Goal: Task Accomplishment & Management: Manage account settings

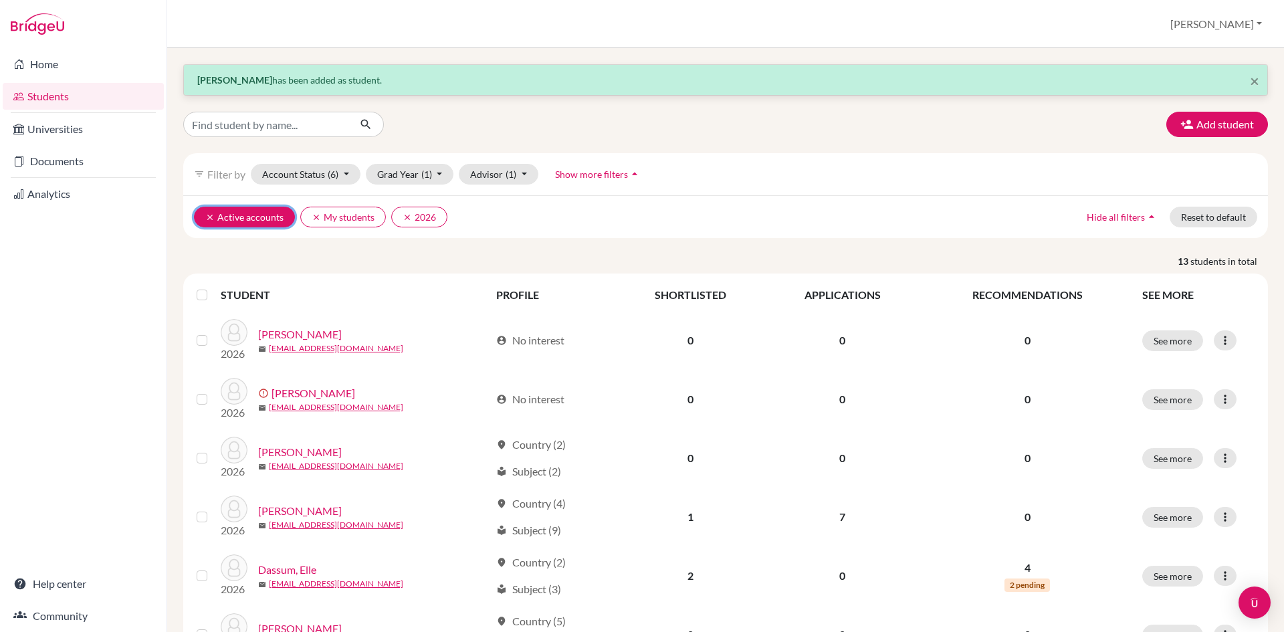
click at [211, 221] on icon "clear" at bounding box center [209, 217] width 9 height 9
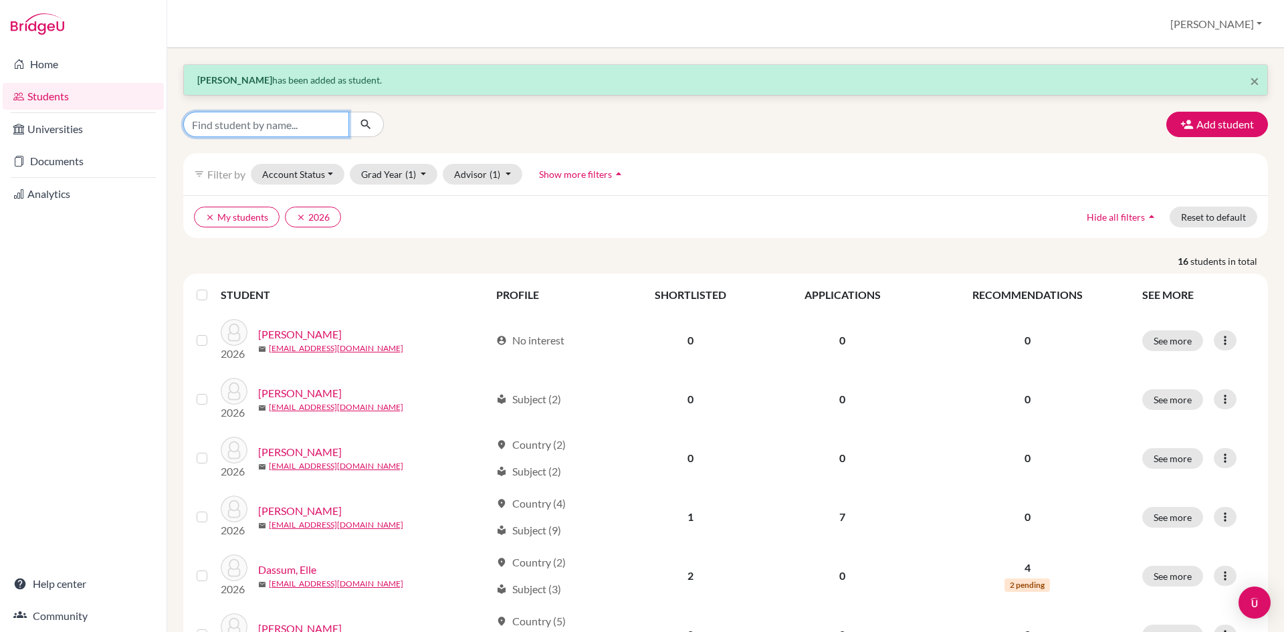
click at [254, 128] on input "Find student by name..." at bounding box center [266, 124] width 166 height 25
type input "[PERSON_NAME]"
click button "submit" at bounding box center [365, 124] width 35 height 25
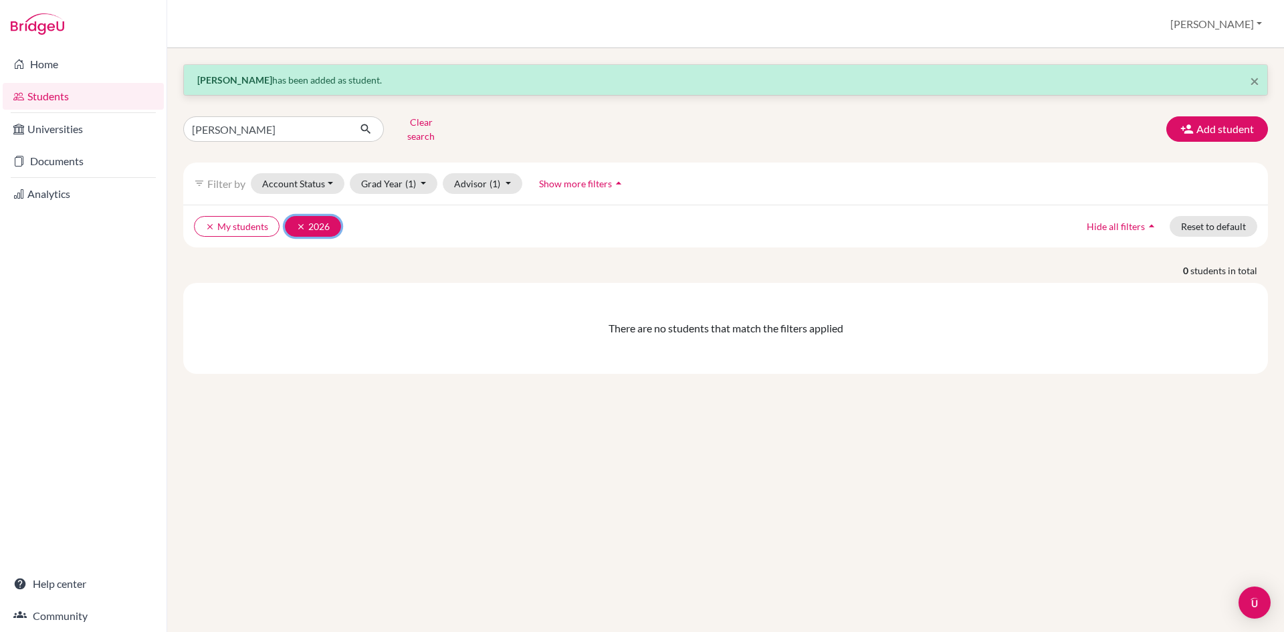
click at [296, 222] on icon "clear" at bounding box center [300, 226] width 9 height 9
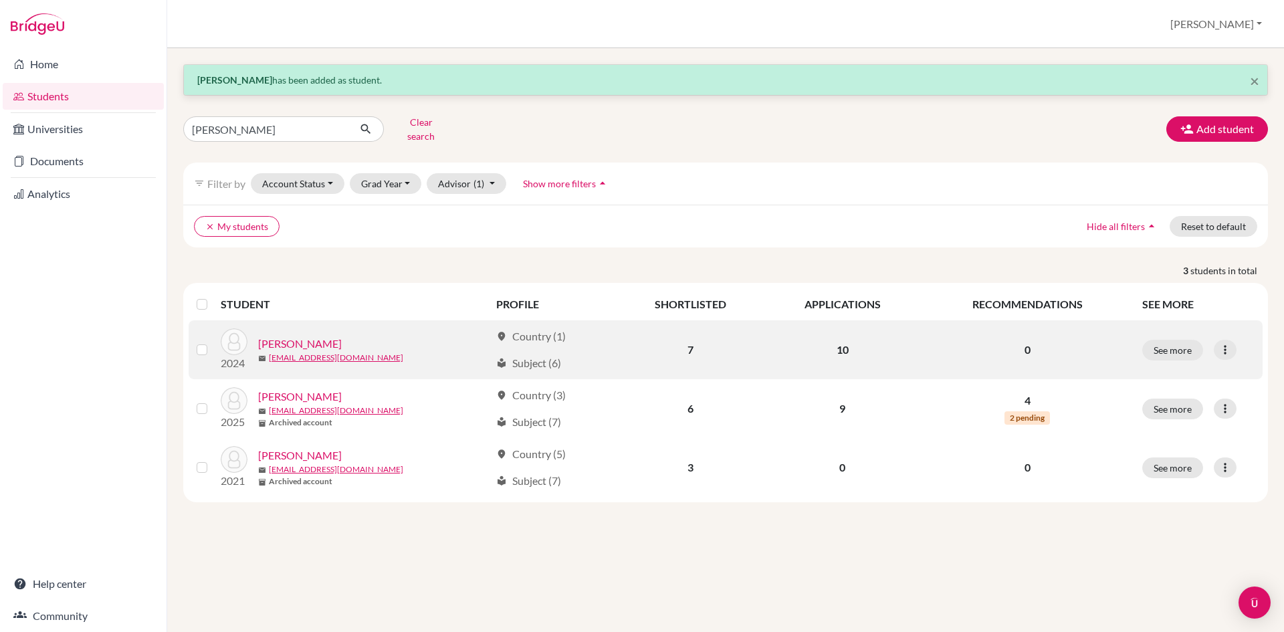
click at [213, 400] on label at bounding box center [213, 400] width 0 height 0
click at [0, 0] on input "checkbox" at bounding box center [0, 0] width 0 height 0
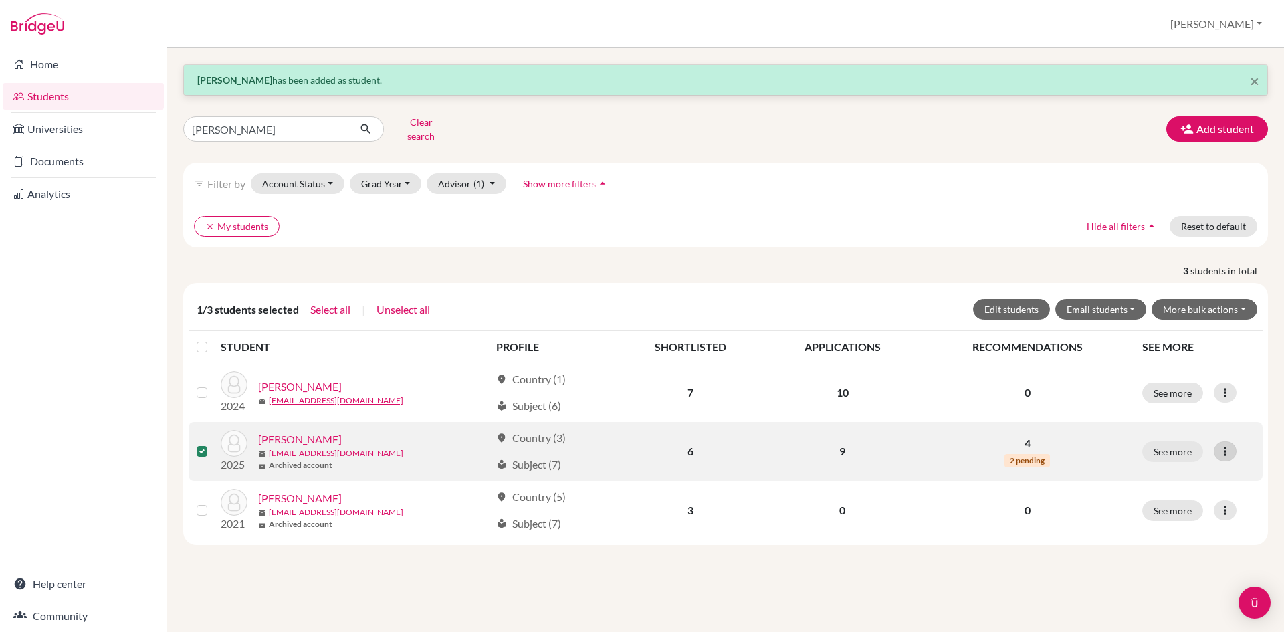
click at [1224, 447] on icon at bounding box center [1224, 451] width 13 height 13
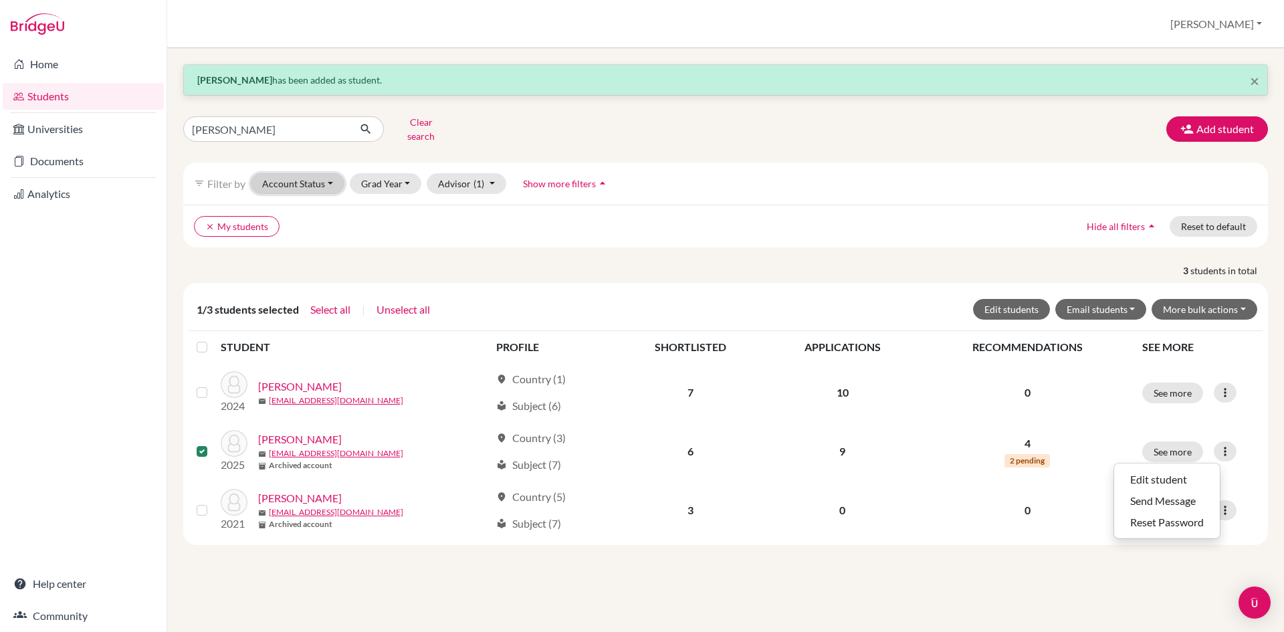
click at [319, 173] on button "Account Status" at bounding box center [298, 183] width 94 height 21
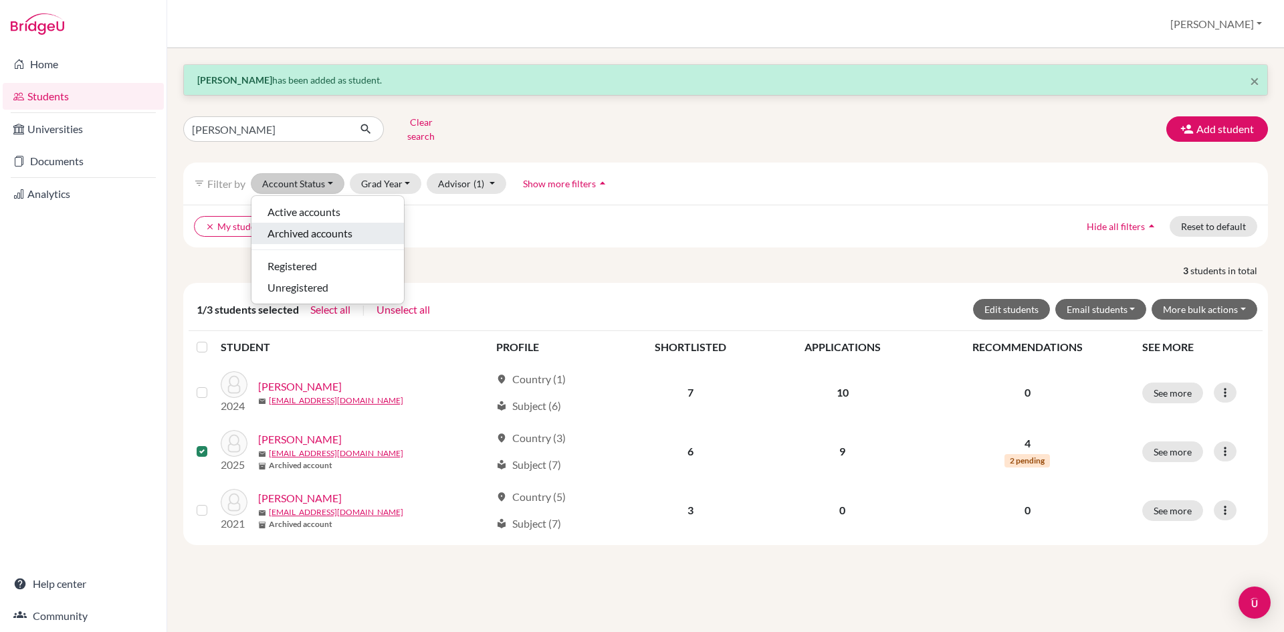
click at [320, 227] on span "Archived accounts" at bounding box center [309, 233] width 85 height 16
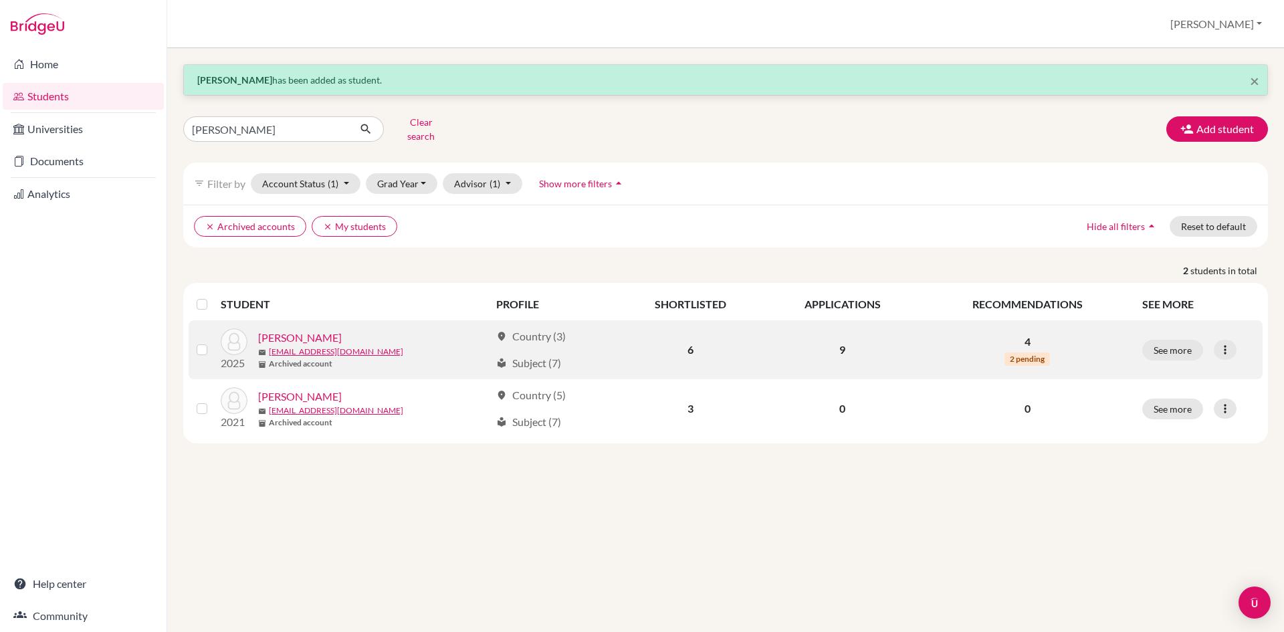
click at [562, 338] on div "location_on Country (3) local_library Subject (7)" at bounding box center [552, 349] width 112 height 43
click at [304, 330] on link "[PERSON_NAME]" at bounding box center [300, 338] width 84 height 16
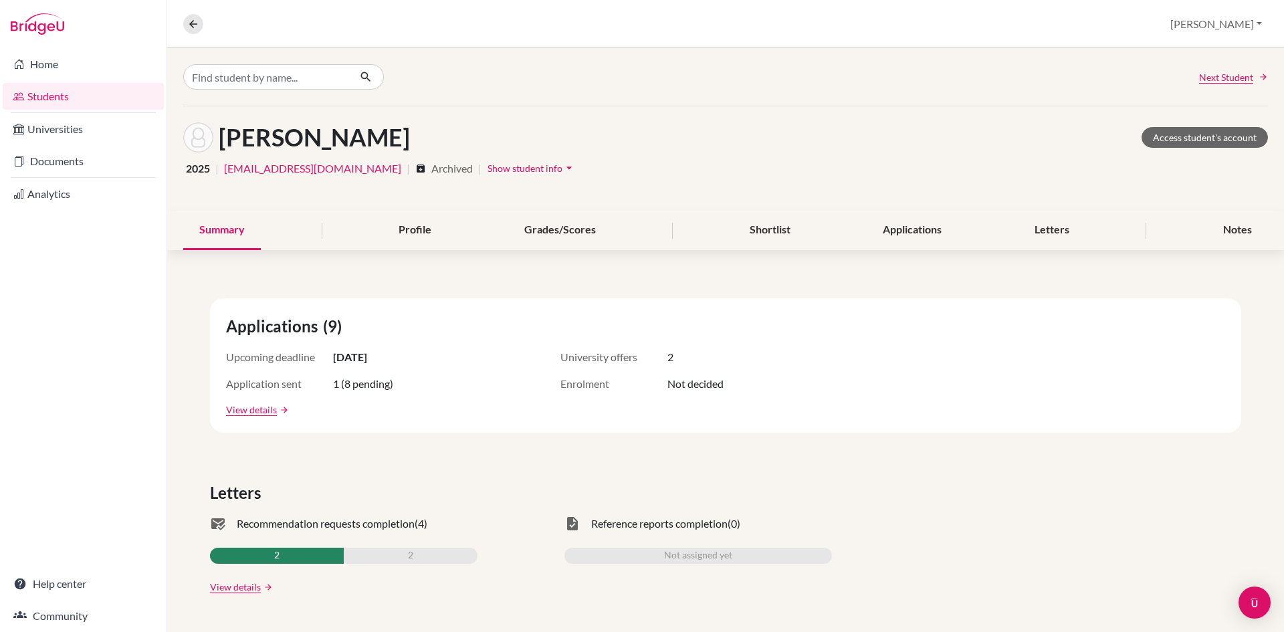
click at [487, 166] on span "Show student info" at bounding box center [524, 167] width 75 height 11
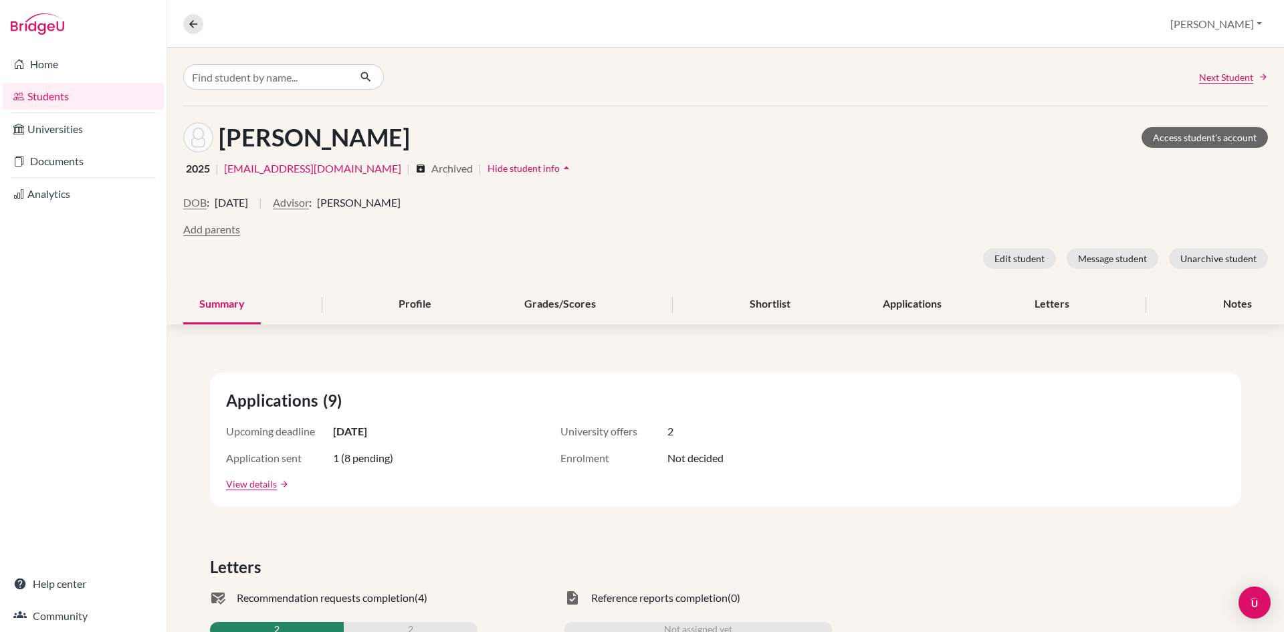
click at [431, 168] on span "Archived" at bounding box center [451, 168] width 41 height 16
click at [415, 169] on icon "archive" at bounding box center [420, 168] width 11 height 11
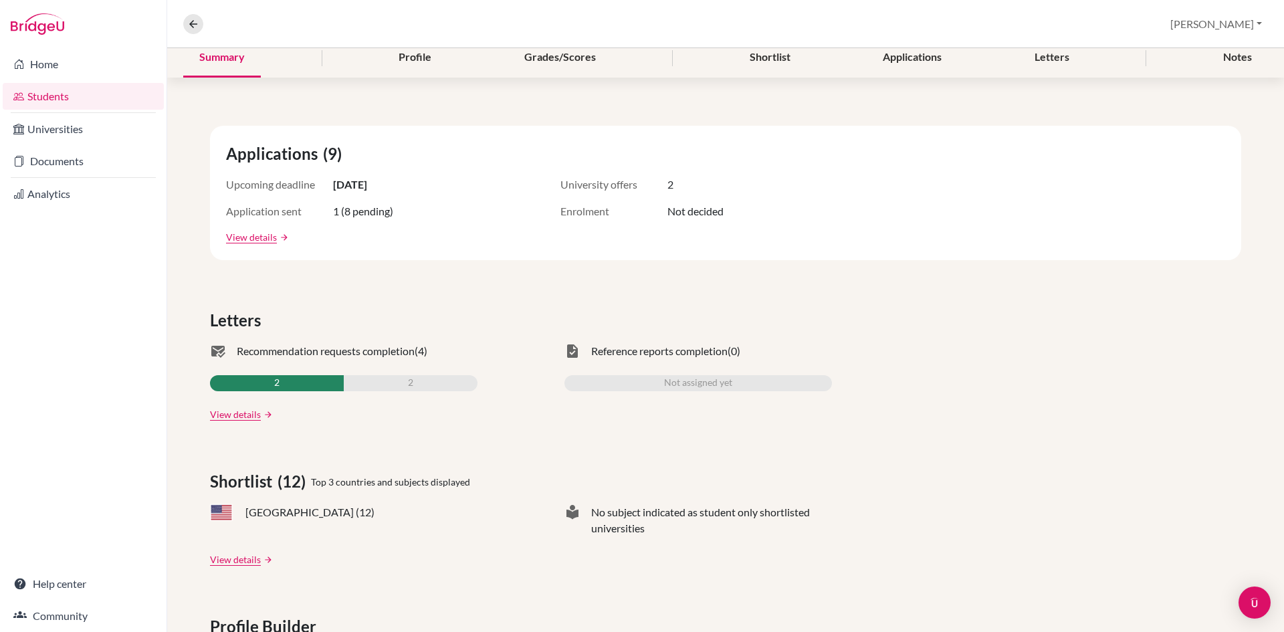
scroll to position [267, 0]
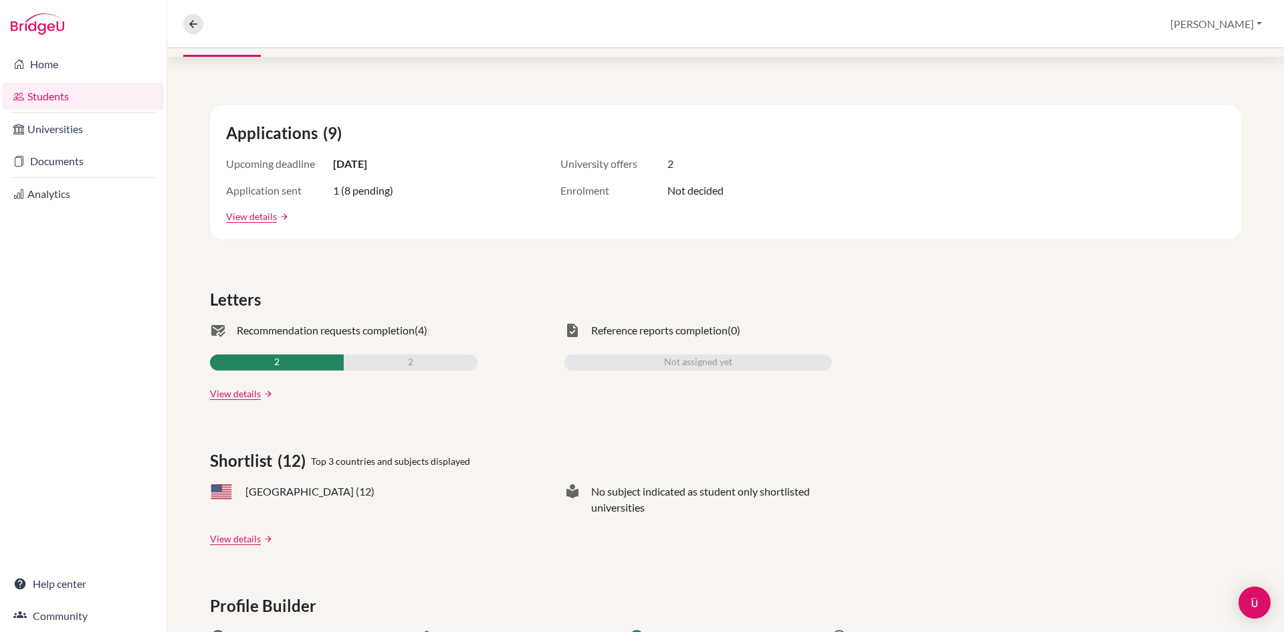
click at [240, 220] on link "View details" at bounding box center [251, 216] width 51 height 14
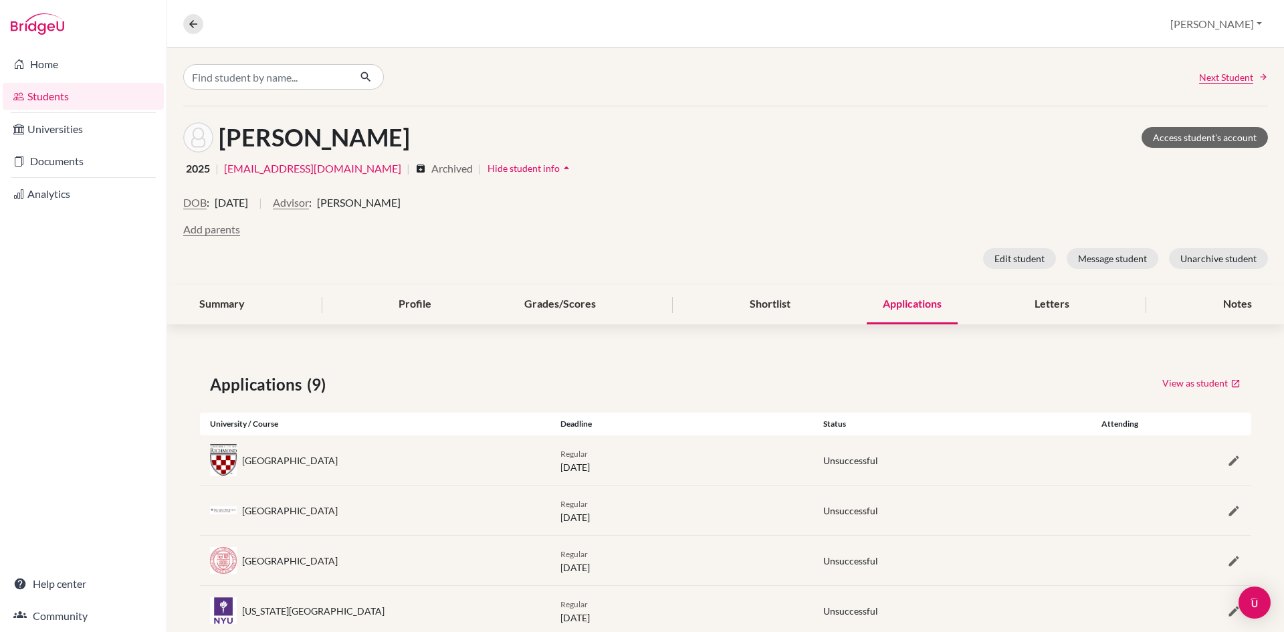
click at [49, 92] on link "Students" at bounding box center [83, 96] width 161 height 27
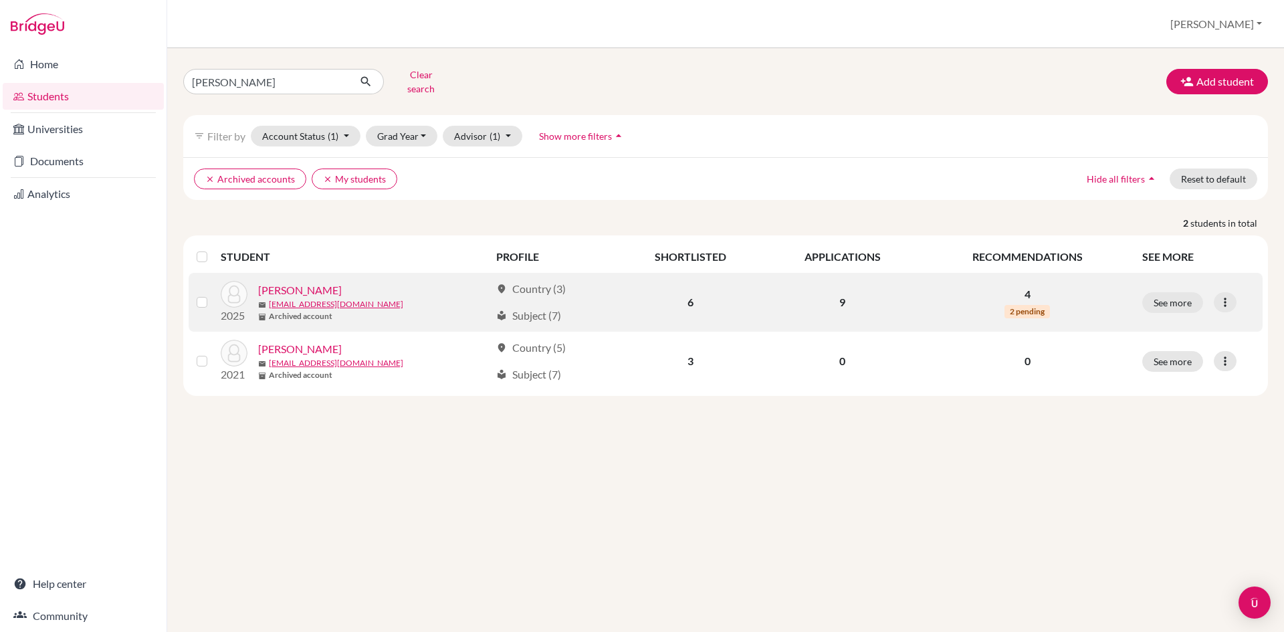
click at [213, 294] on label at bounding box center [213, 294] width 0 height 0
click at [0, 0] on input "checkbox" at bounding box center [0, 0] width 0 height 0
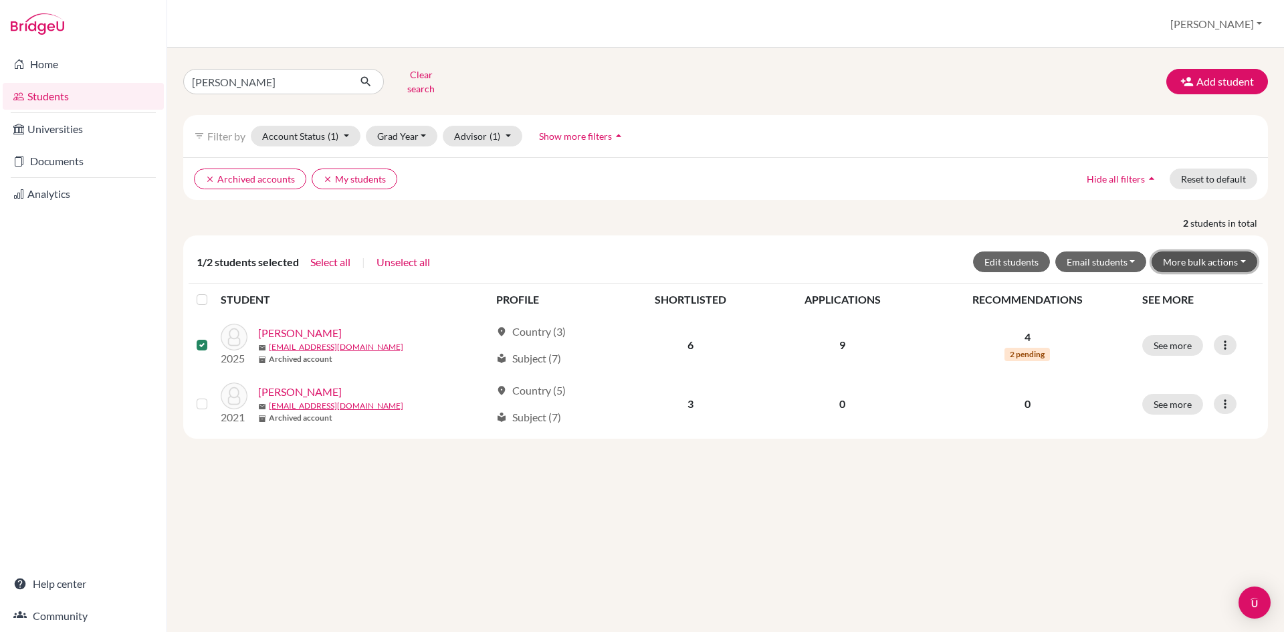
click at [1203, 251] on button "More bulk actions" at bounding box center [1204, 261] width 106 height 21
click at [1181, 301] on button "Unarchive" at bounding box center [1195, 311] width 121 height 21
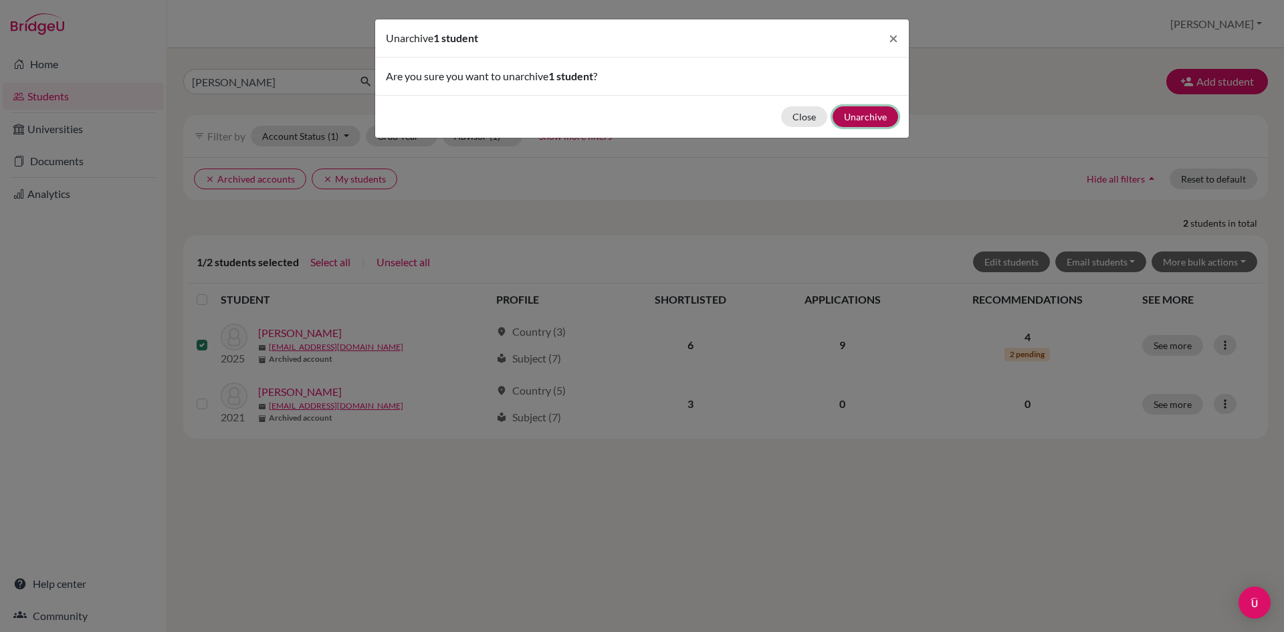
click at [861, 117] on button "Unarchive" at bounding box center [865, 116] width 66 height 21
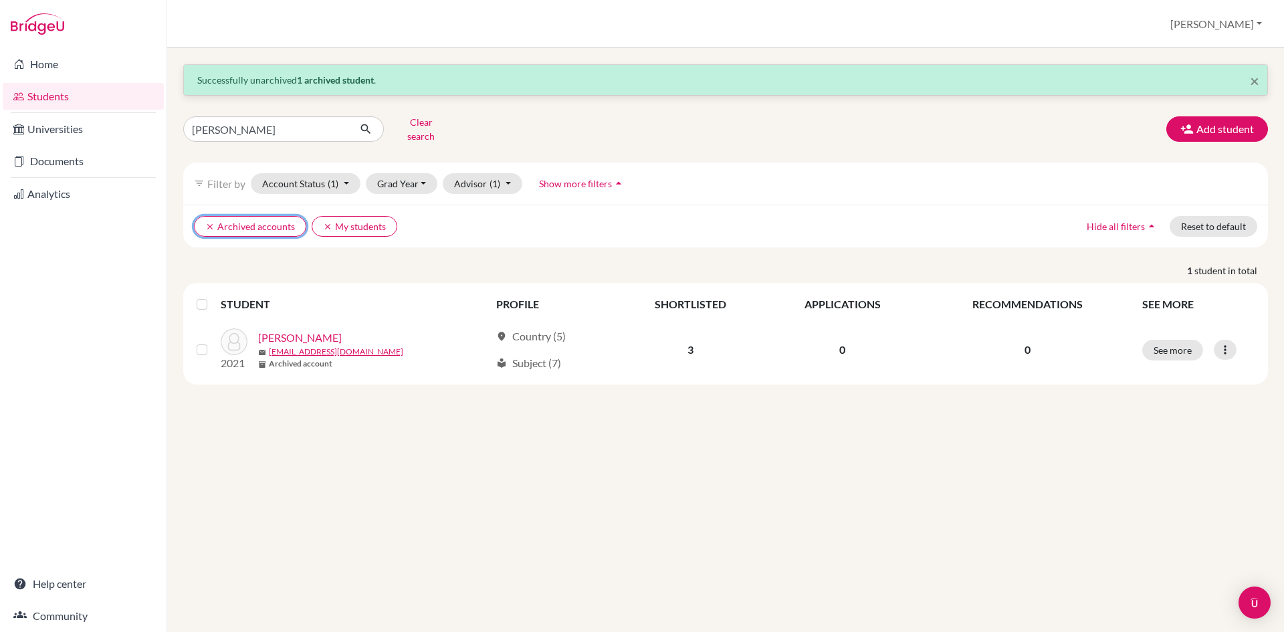
click at [214, 222] on icon "clear" at bounding box center [209, 226] width 9 height 9
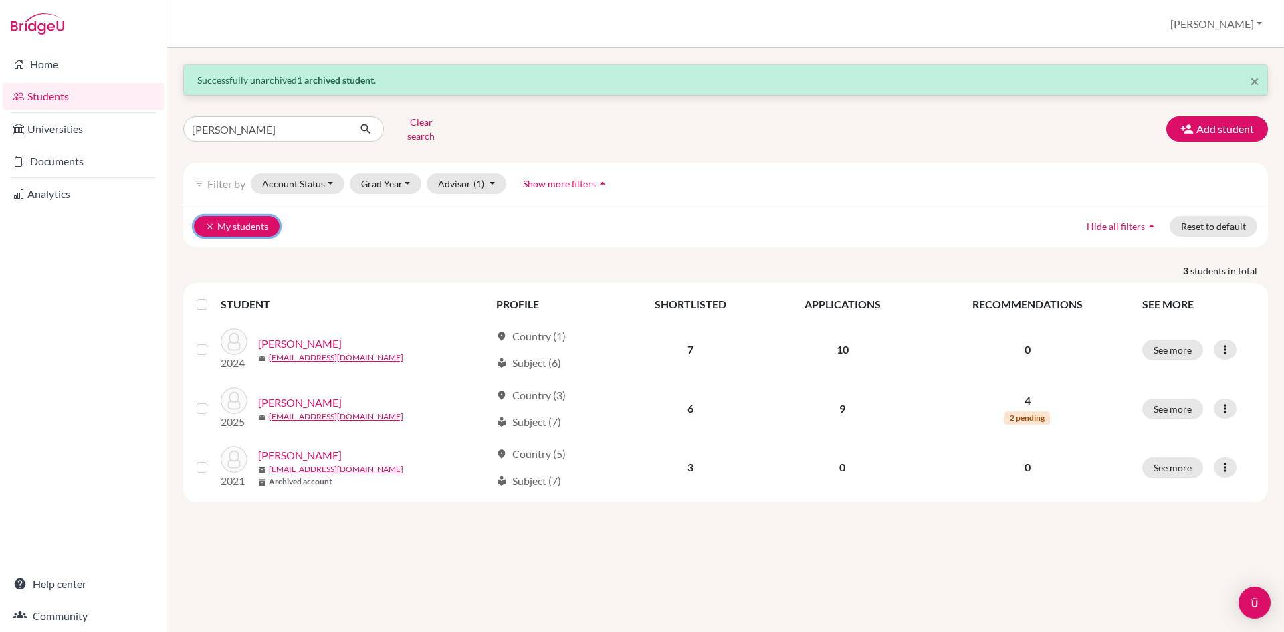
click at [211, 222] on icon "clear" at bounding box center [209, 226] width 9 height 9
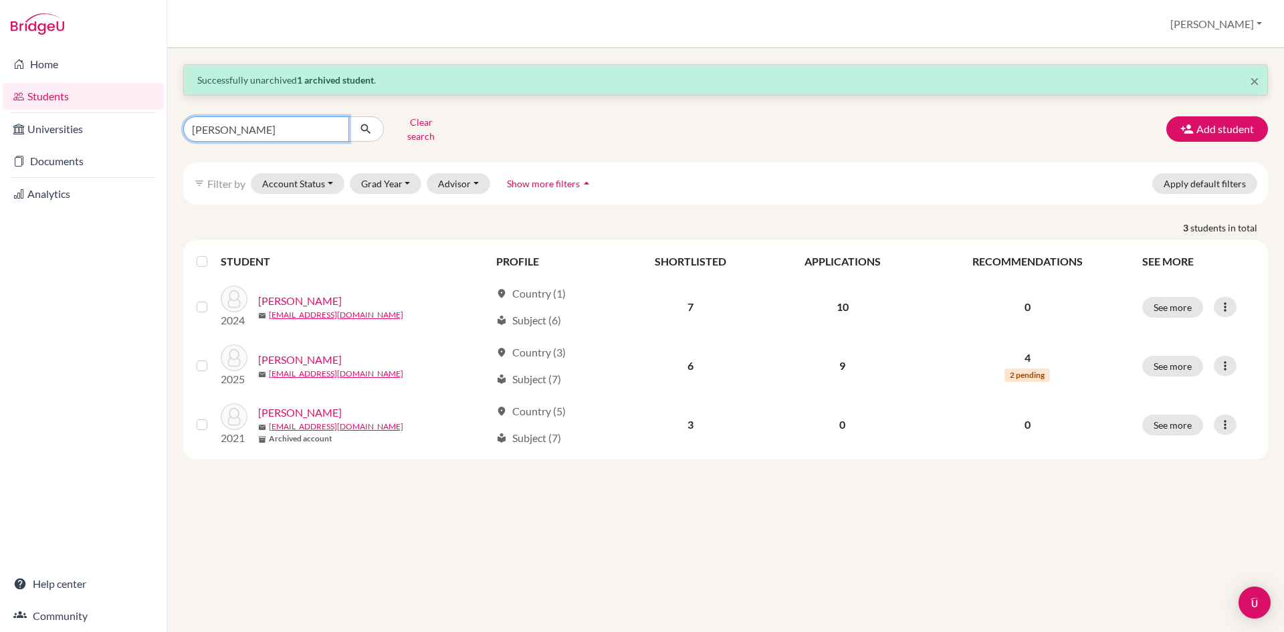
drag, startPoint x: 236, startPoint y: 132, endPoint x: 168, endPoint y: 120, distance: 69.4
click at [168, 120] on div "× Successfully unarchived 1 archived student . lopez Clear search Add student f…" at bounding box center [725, 340] width 1116 height 584
click at [281, 525] on div "× Successfully unarchived 1 archived student . Clear search Add student filter_…" at bounding box center [725, 340] width 1116 height 584
click at [433, 125] on button "Clear search" at bounding box center [421, 129] width 74 height 35
